Goal: Transaction & Acquisition: Purchase product/service

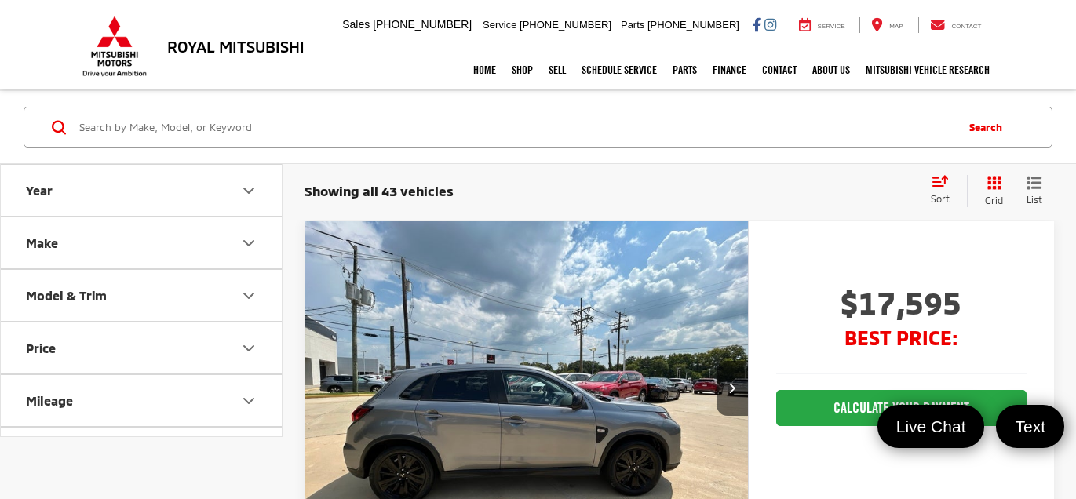
click at [257, 251] on button "Make" at bounding box center [142, 242] width 283 height 51
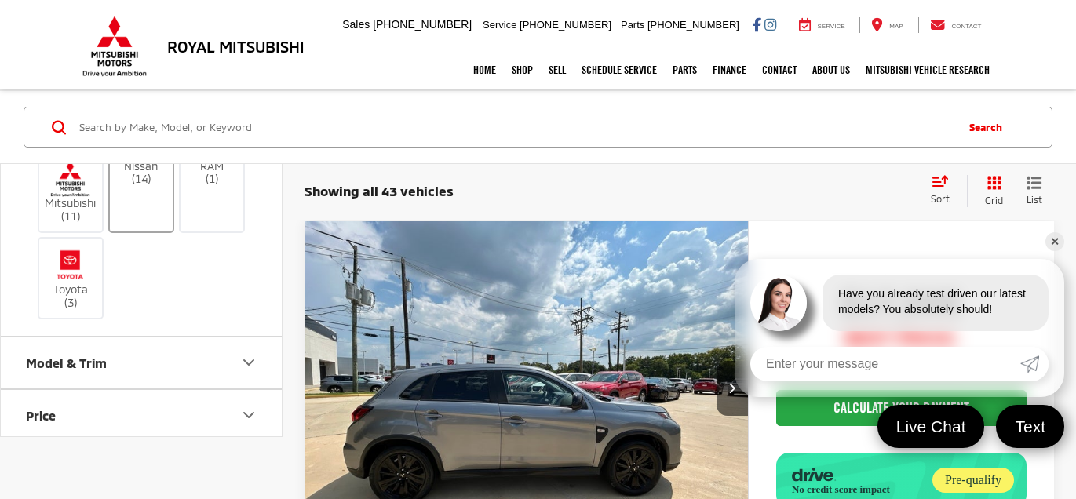
scroll to position [276, 0]
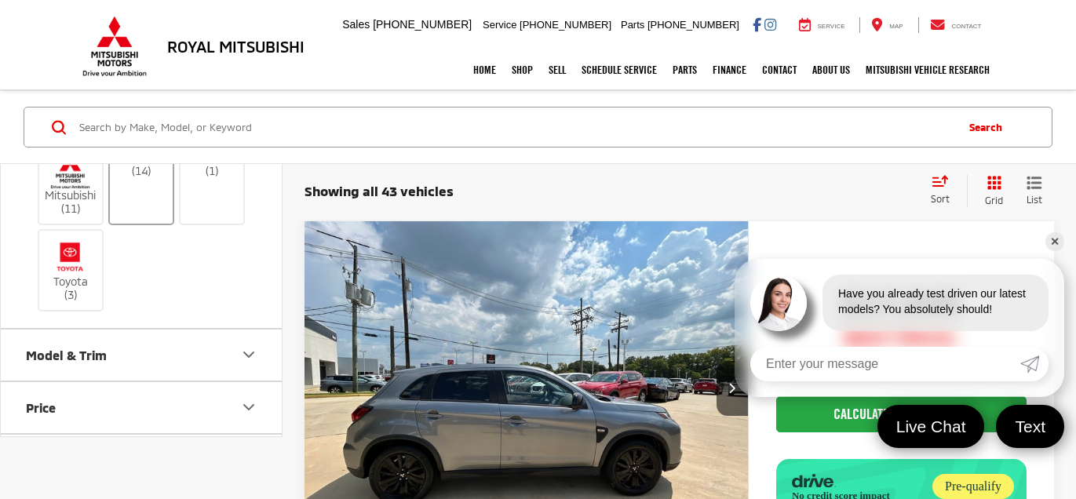
click at [141, 152] on img at bounding box center [141, 152] width 0 height 0
click at [0, 0] on input "Nissan (14)" at bounding box center [0, 0] width 0 height 0
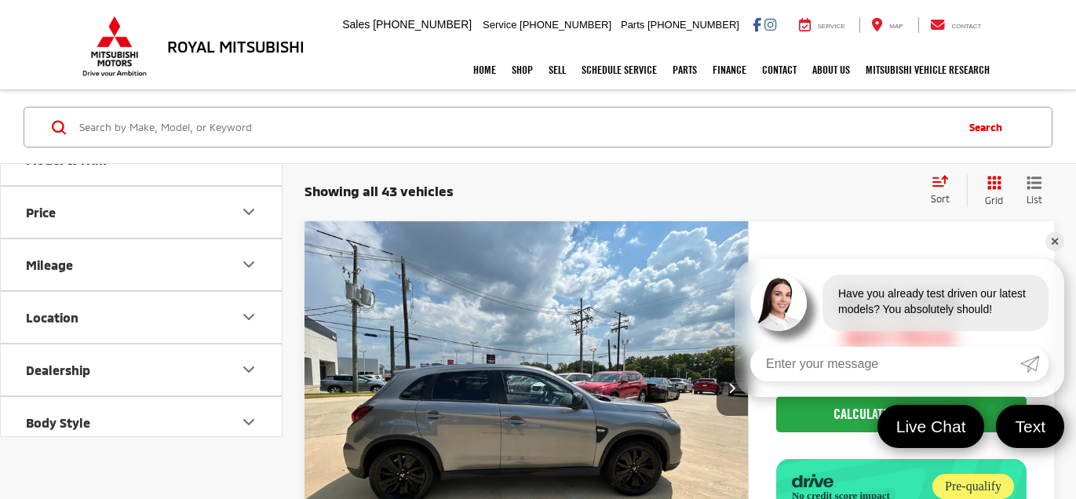
click at [129, 185] on button "Model & Trim" at bounding box center [142, 159] width 283 height 51
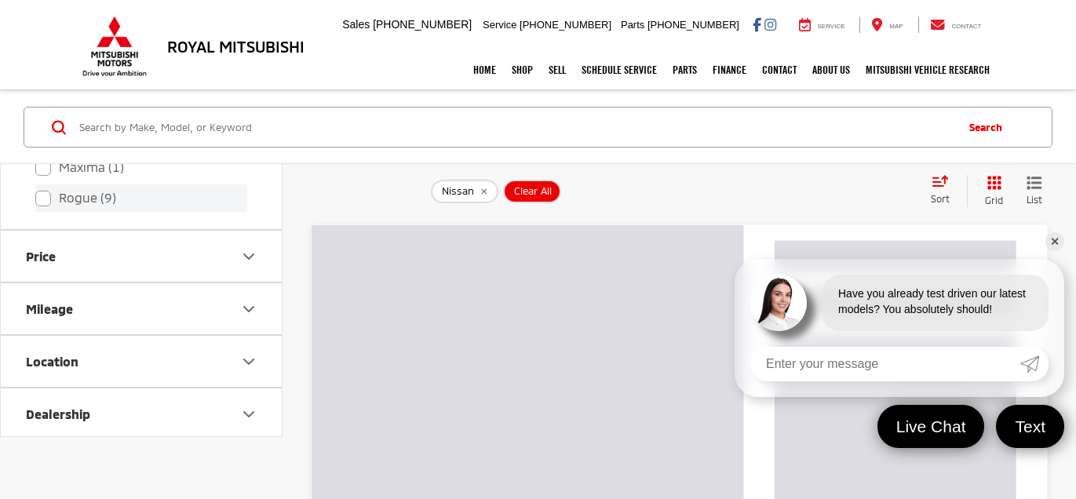
scroll to position [552, 0]
click at [37, 206] on label "Rogue (9)" at bounding box center [141, 191] width 212 height 27
click at [36, 182] on input "Rogue (9)" at bounding box center [35, 181] width 1 height 1
checkbox input "true"
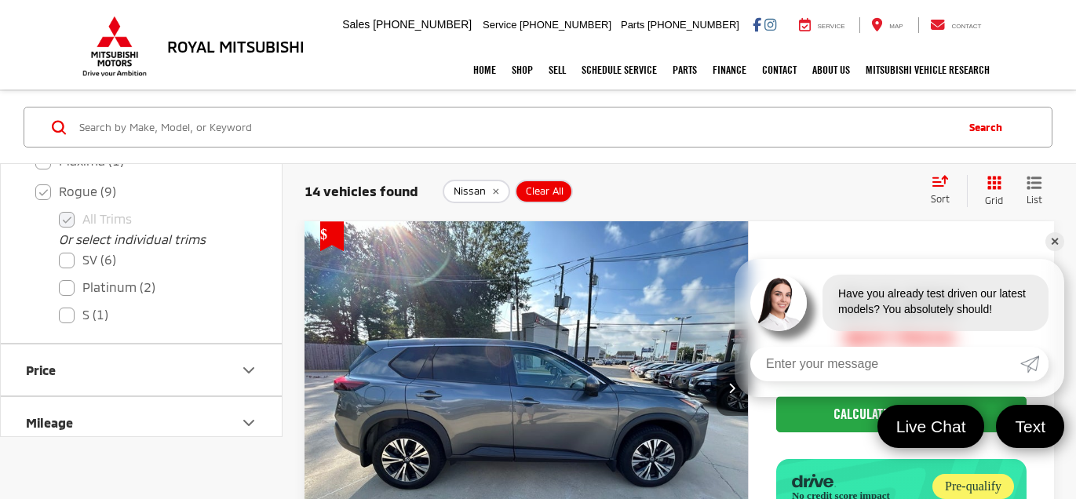
scroll to position [670, 0]
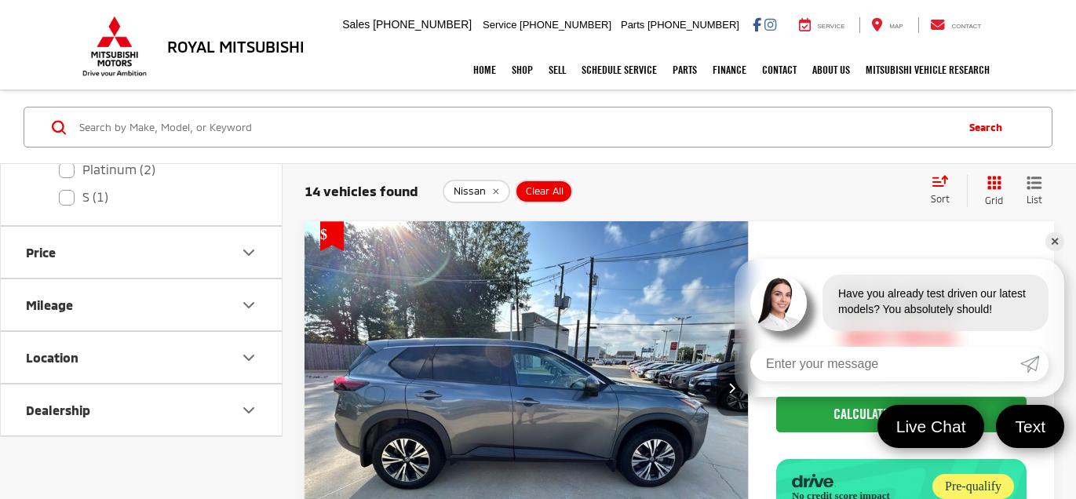
click at [1054, 244] on link "✕" at bounding box center [1054, 241] width 19 height 19
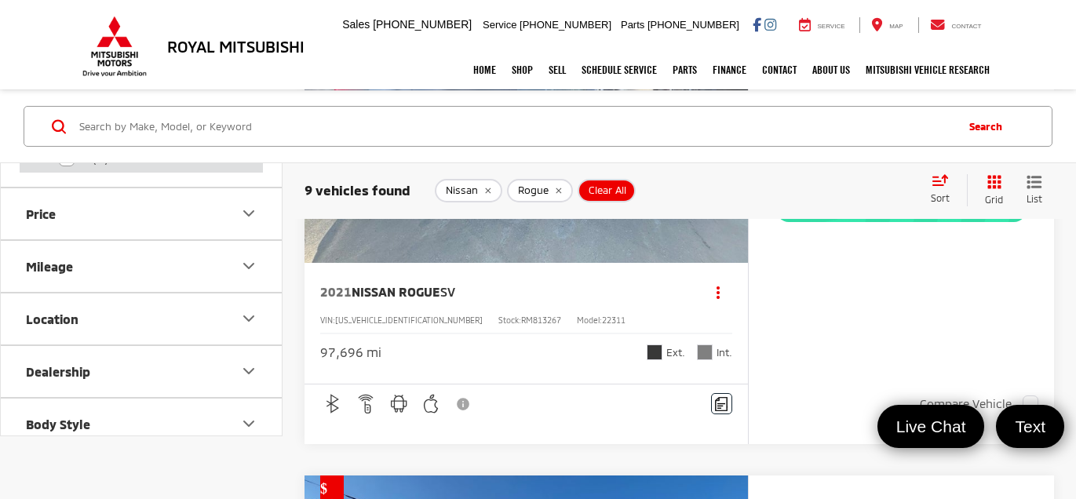
scroll to position [746, 0]
click at [142, 290] on button "Mileage" at bounding box center [142, 264] width 283 height 51
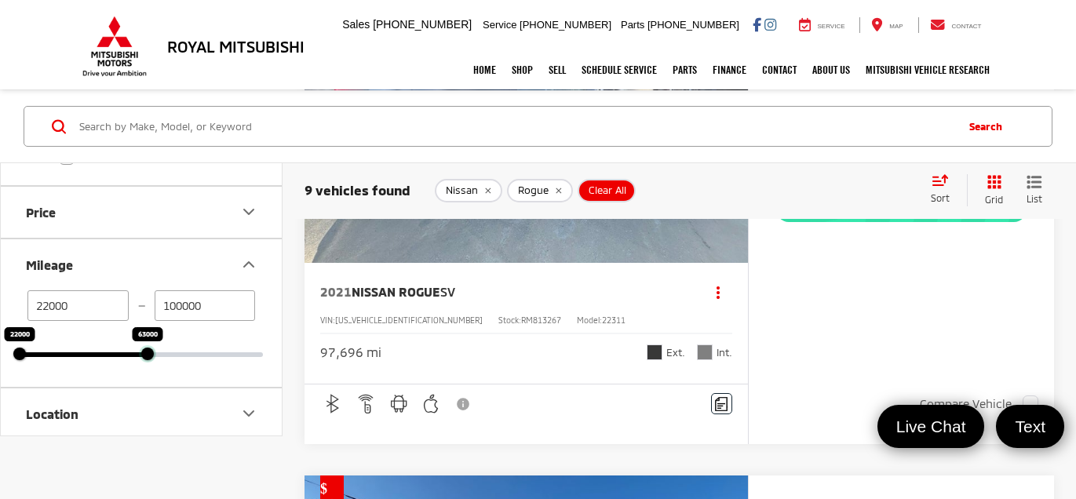
drag, startPoint x: 256, startPoint y: 419, endPoint x: 140, endPoint y: 403, distance: 116.4
click at [141, 360] on div "63000" at bounding box center [147, 354] width 13 height 13
type input "63000"
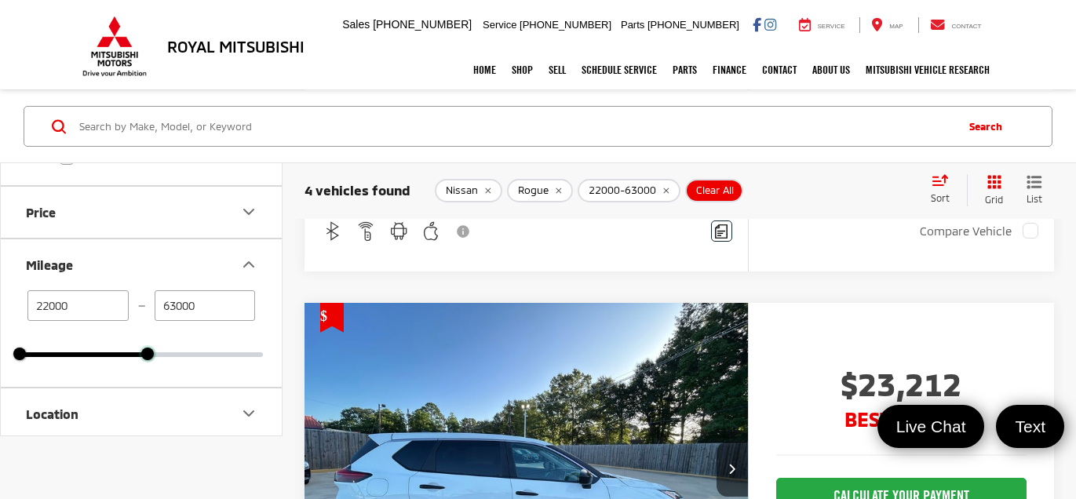
scroll to position [471, 0]
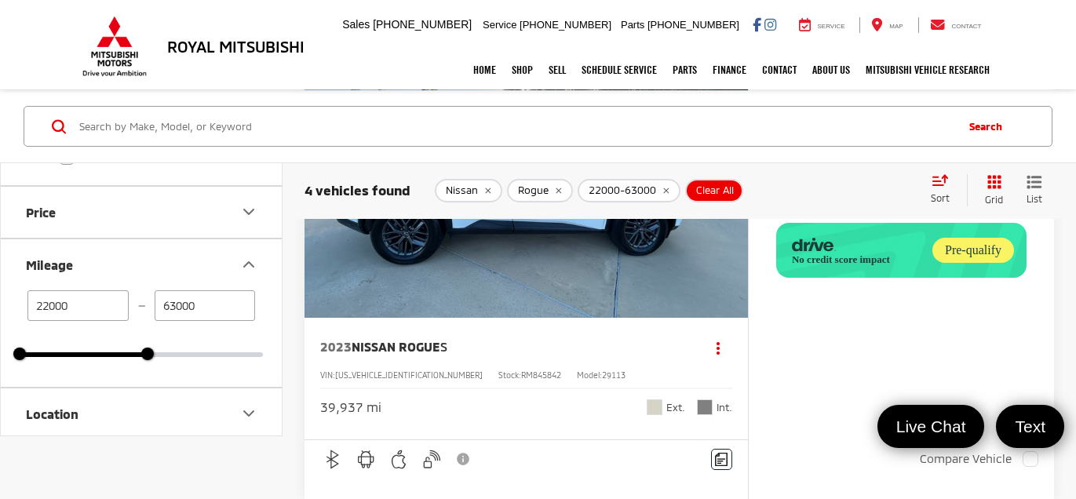
scroll to position [752, 0]
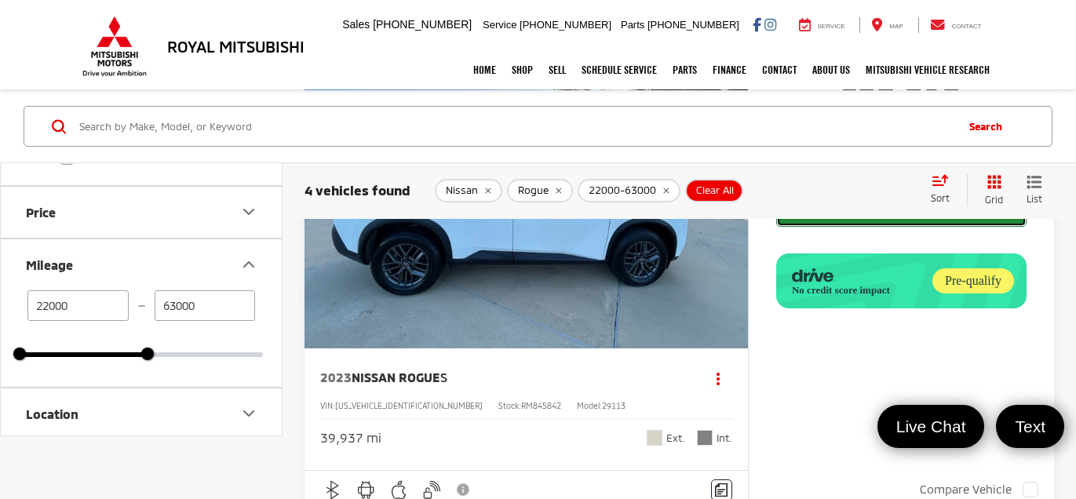
click at [910, 227] on button "CALCULATE YOUR PAYMENT" at bounding box center [901, 209] width 250 height 36
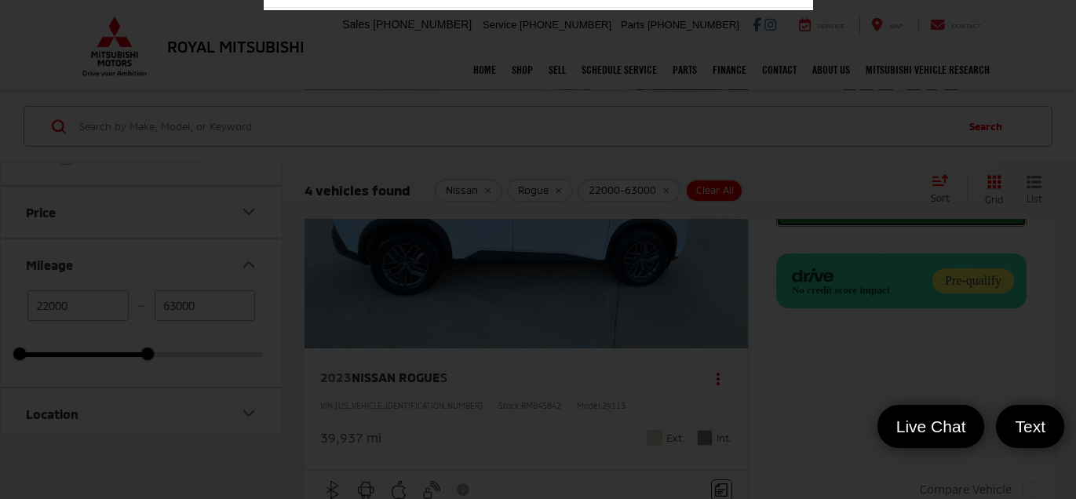
scroll to position [3, 0]
